Goal: Use online tool/utility: Utilize a website feature to perform a specific function

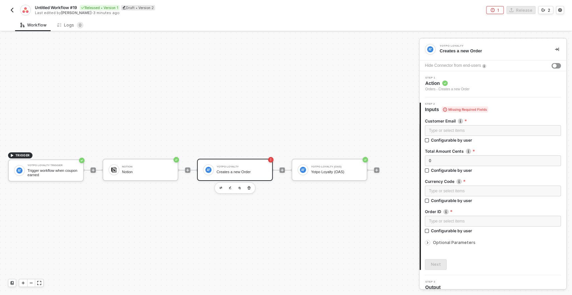
scroll to position [7, 0]
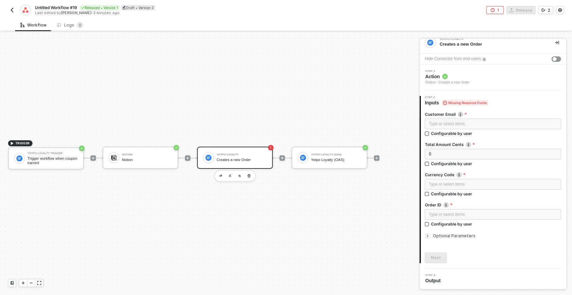
click at [39, 24] on div "Workflow" at bounding box center [33, 24] width 26 height 5
click at [13, 11] on img "button" at bounding box center [11, 9] width 5 height 5
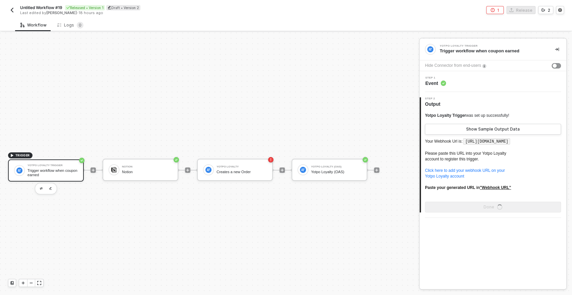
scroll to position [12, 0]
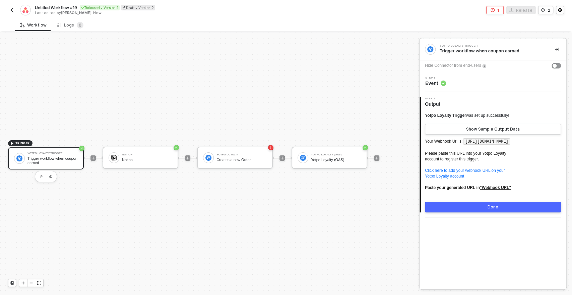
click at [47, 158] on div "Trigger workflow when coupon earned" at bounding box center [52, 160] width 50 height 8
click at [41, 175] on img "button" at bounding box center [41, 176] width 3 height 2
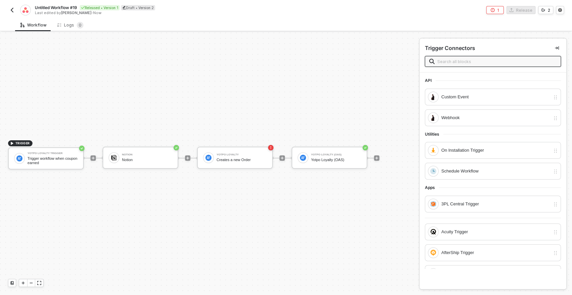
click at [447, 63] on input "text" at bounding box center [497, 61] width 119 height 7
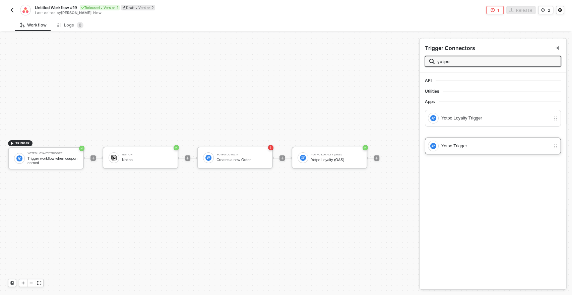
type input "yotpo"
click at [451, 146] on div "Yotpo Trigger" at bounding box center [496, 145] width 109 height 7
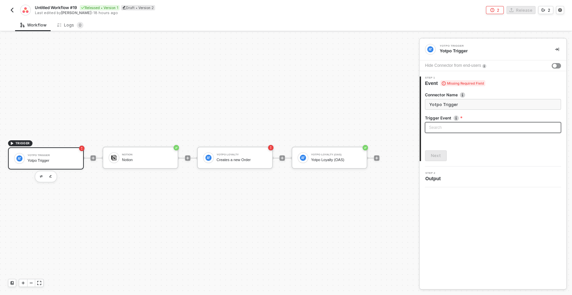
click at [436, 126] on input "search" at bounding box center [493, 127] width 128 height 10
click at [455, 199] on div "Yotpo Trigger Yotpo Trigger Hide Connector from end-users 1 Step 1 Event Missin…" at bounding box center [493, 164] width 147 height 250
click at [441, 125] on input "search" at bounding box center [493, 127] width 128 height 10
click at [440, 139] on div "Review Created" at bounding box center [494, 140] width 126 height 7
type input "Trigger workflow when review created"
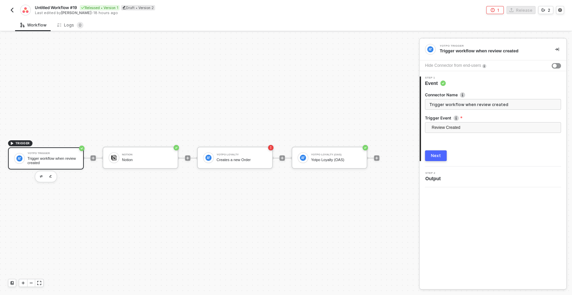
click at [449, 195] on div "Yotpo Trigger Trigger workflow when review created Hide Connector from end-user…" at bounding box center [493, 164] width 147 height 250
